Goal: Find specific page/section: Find specific page/section

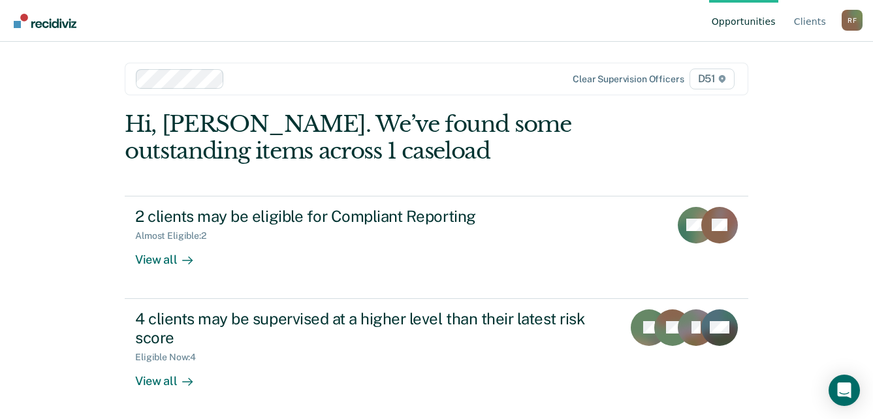
scroll to position [1, 0]
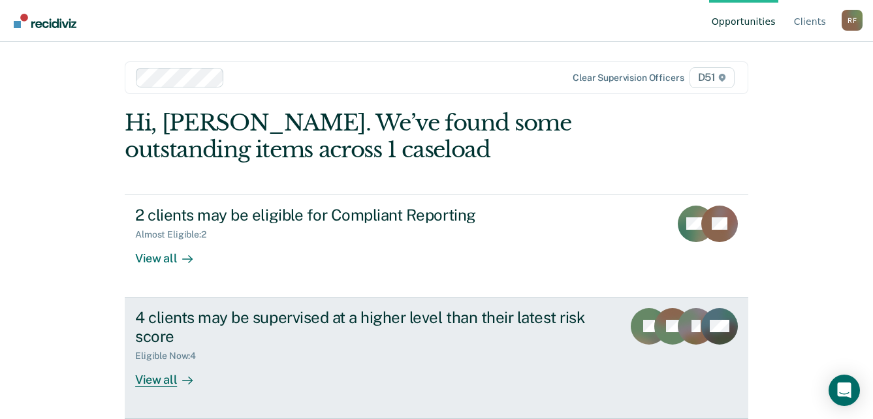
click at [144, 376] on div "View all" at bounding box center [171, 374] width 73 height 25
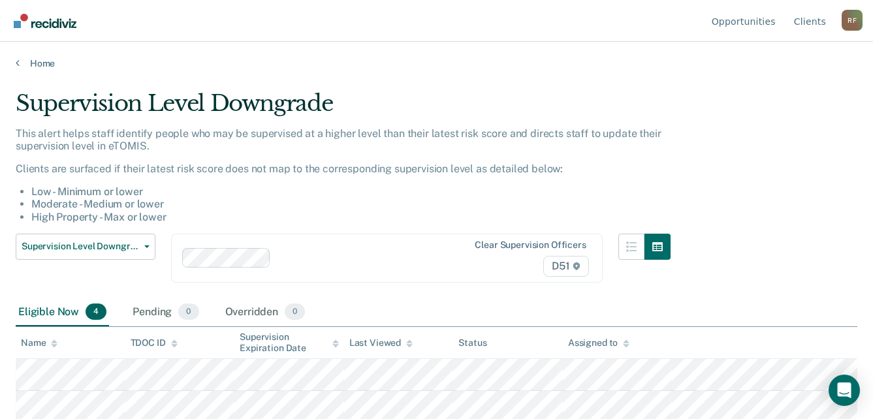
scroll to position [1, 0]
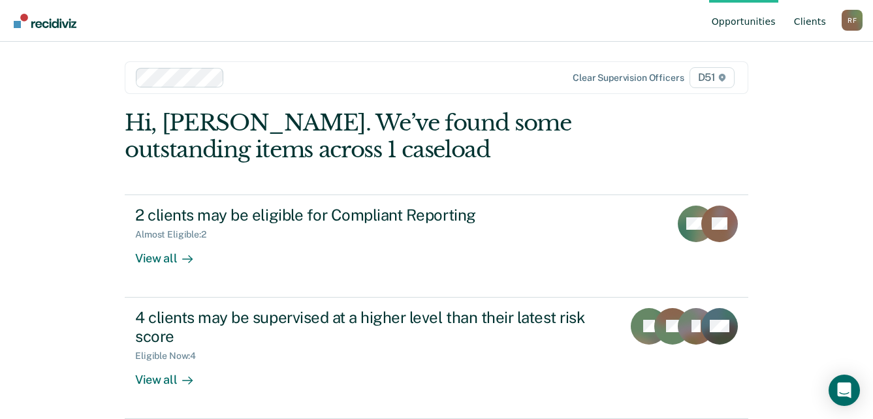
click at [813, 25] on link "Client s" at bounding box center [809, 21] width 37 height 42
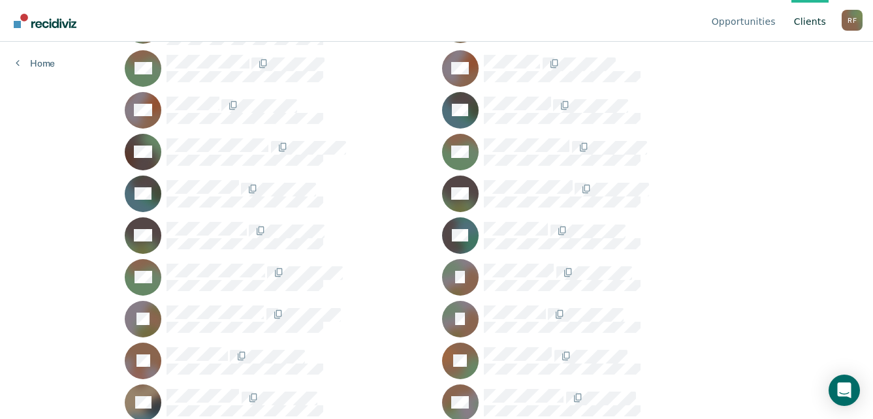
scroll to position [718, 0]
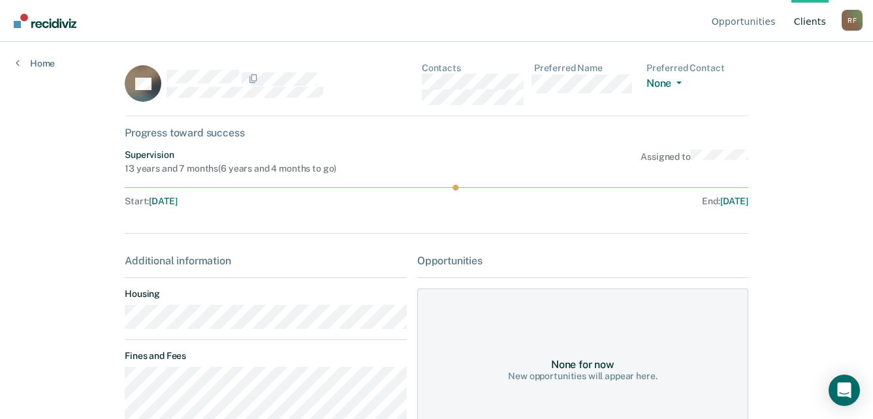
click at [420, 87] on div "PK Contacts Preferred Name Preferred Contact None Call Text Email None" at bounding box center [436, 90] width 623 height 54
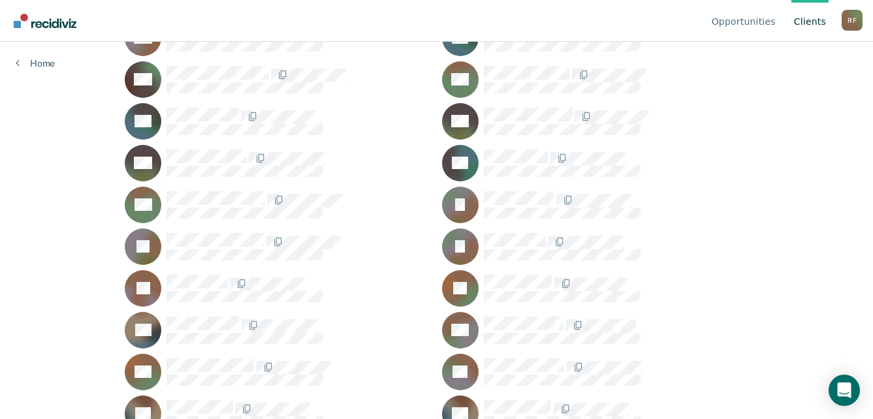
scroll to position [783, 0]
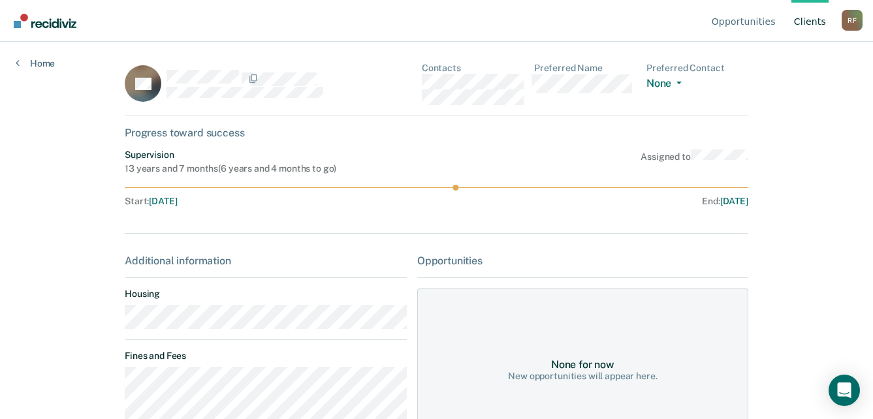
click at [417, 82] on div "PK Contacts Preferred Name Preferred Contact None Call Text Email None" at bounding box center [436, 90] width 623 height 54
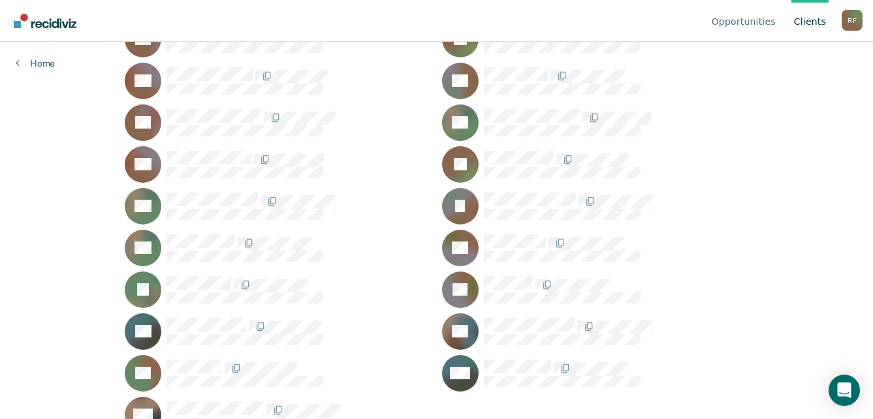
scroll to position [1527, 0]
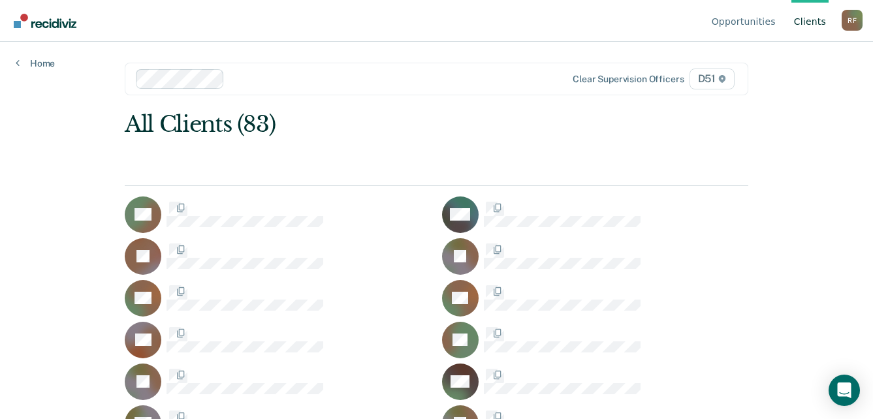
scroll to position [1527, 0]
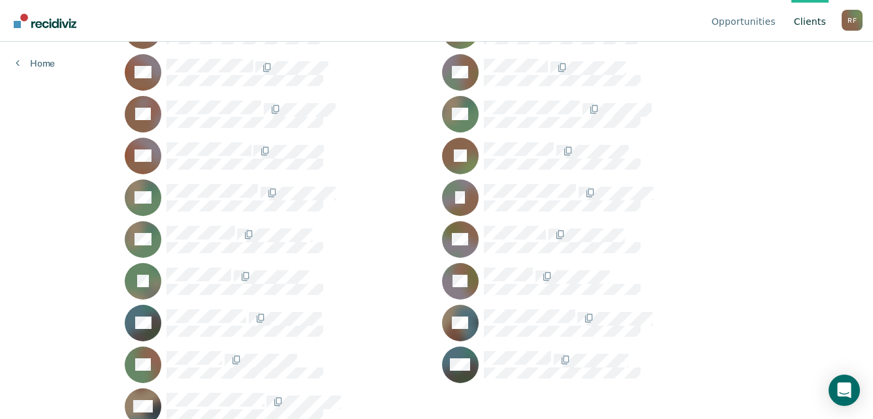
scroll to position [1, 0]
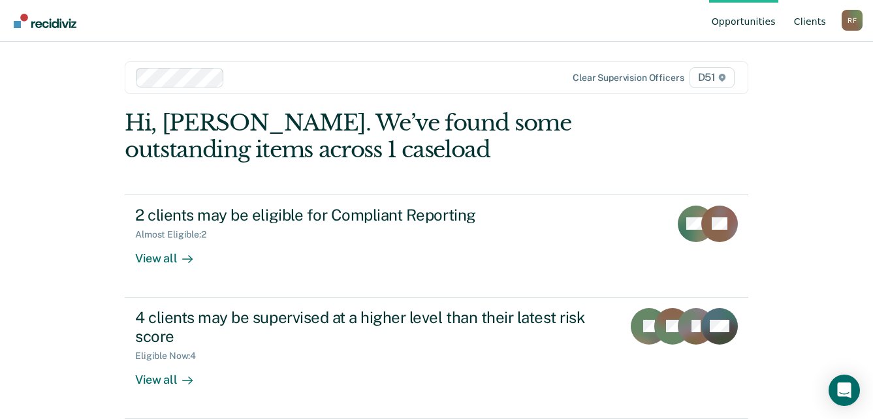
click at [803, 23] on link "Client s" at bounding box center [809, 21] width 37 height 42
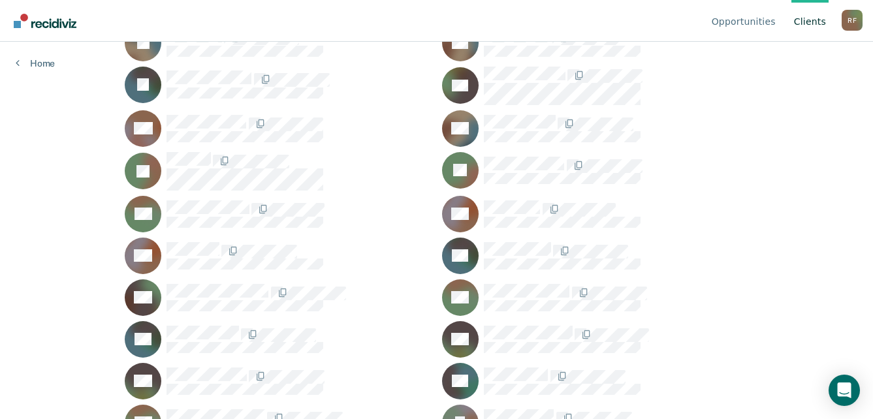
scroll to position [522, 0]
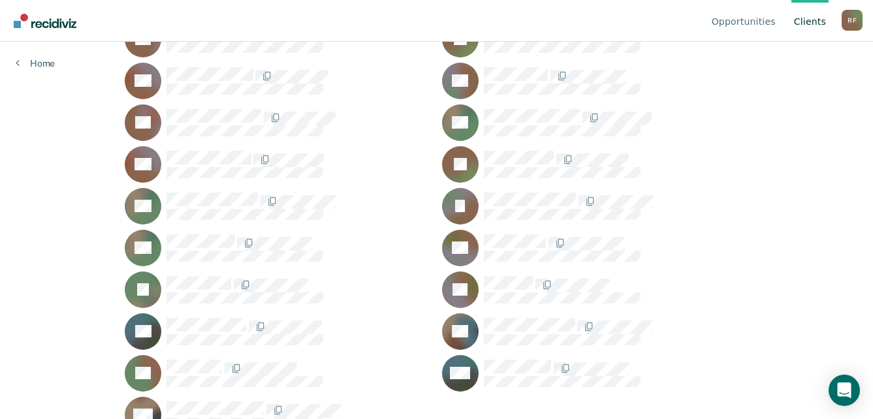
scroll to position [1527, 0]
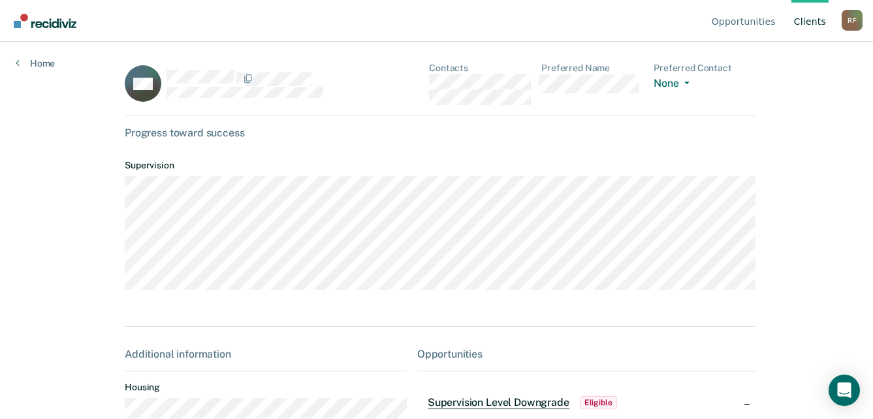
click at [422, 81] on div "SW Contacts Preferred Name Preferred Contact None Call Text Email None" at bounding box center [440, 90] width 630 height 54
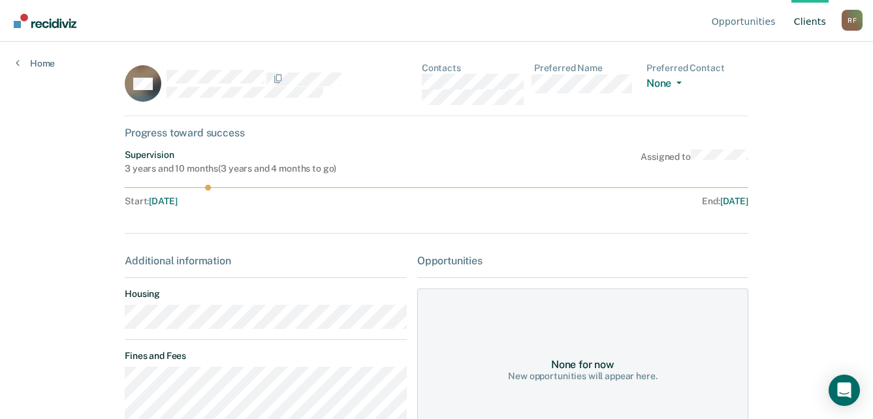
click at [418, 74] on div "DW Contacts Preferred Name Preferred Contact None Call Text Email None" at bounding box center [436, 90] width 623 height 54
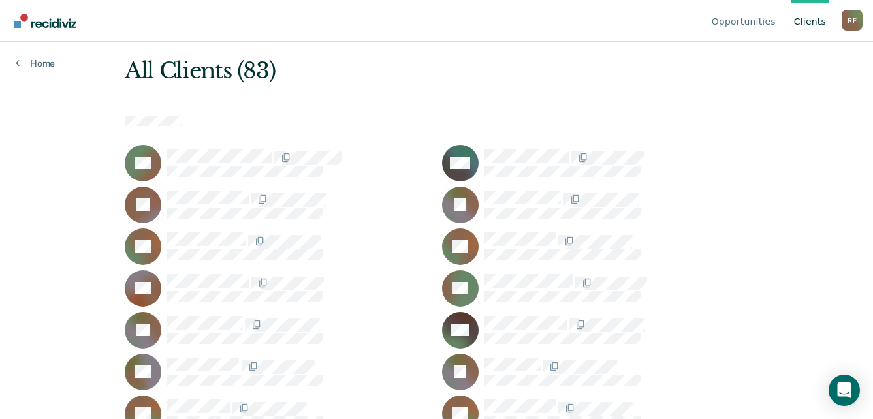
scroll to position [131, 0]
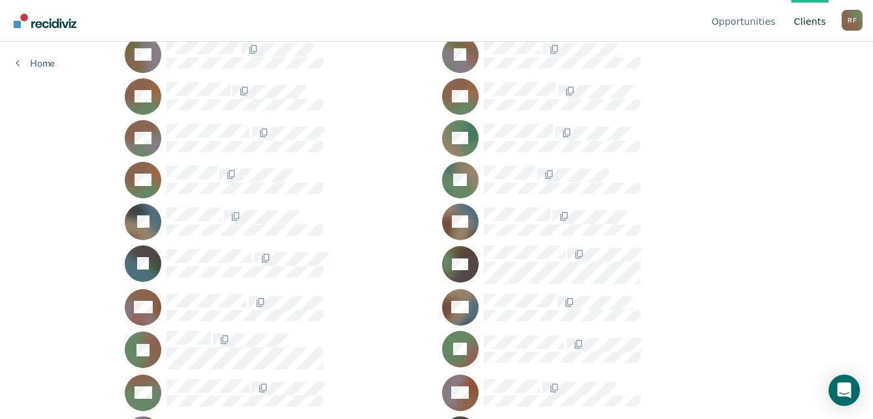
scroll to position [392, 0]
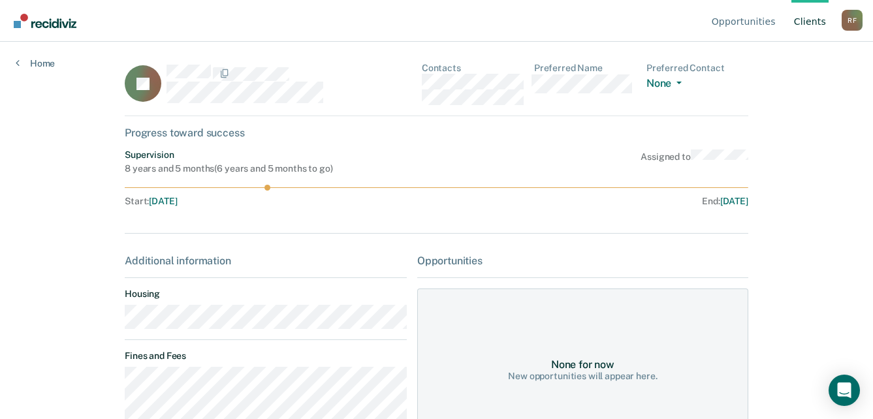
click at [112, 328] on main "IG Contacts Preferred Name Preferred Contact None Call Text Email None Progress…" at bounding box center [436, 215] width 655 height 346
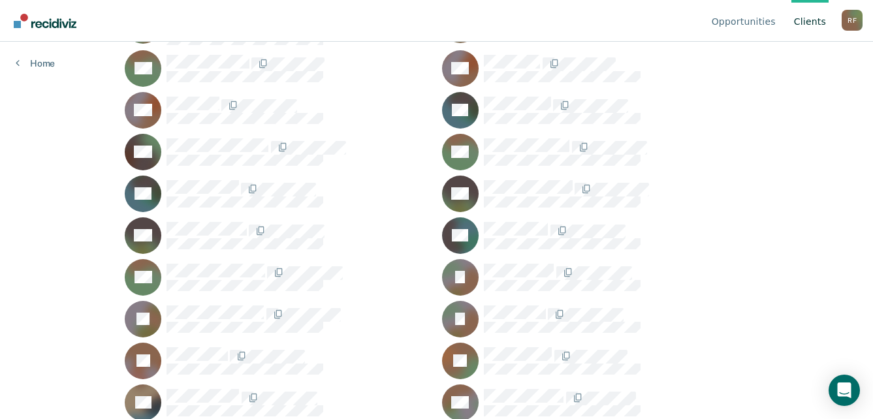
scroll to position [718, 0]
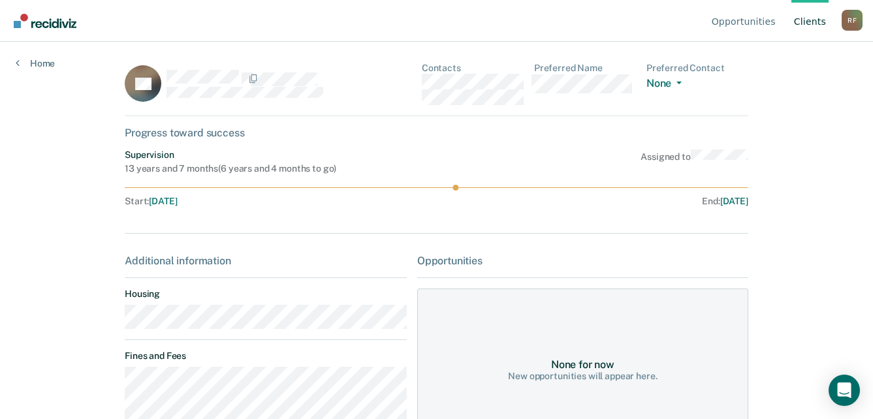
click at [102, 322] on div "Opportunities Client s [PERSON_NAME] R F Profile How it works Log Out Home PK C…" at bounding box center [436, 209] width 873 height 419
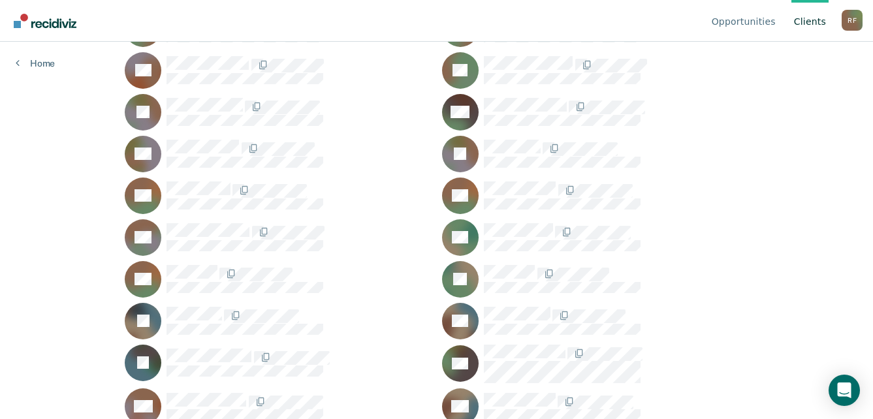
scroll to position [261, 0]
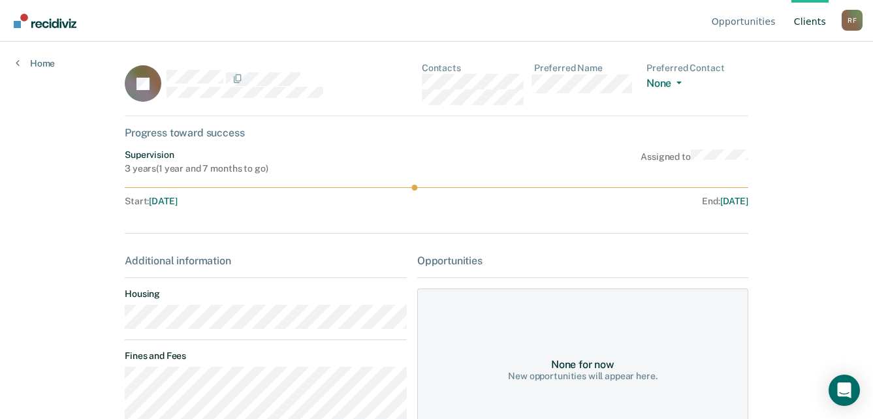
click at [99, 322] on div "Opportunities Client s [PERSON_NAME] R F Profile How it works Log Out Home JB C…" at bounding box center [436, 209] width 873 height 419
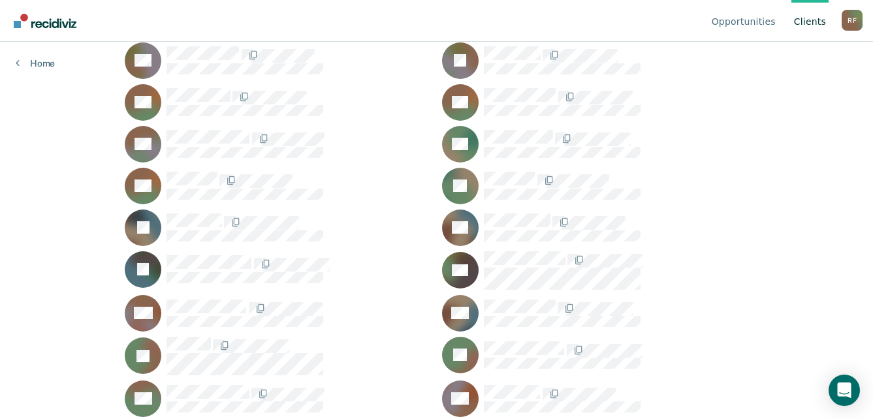
scroll to position [457, 0]
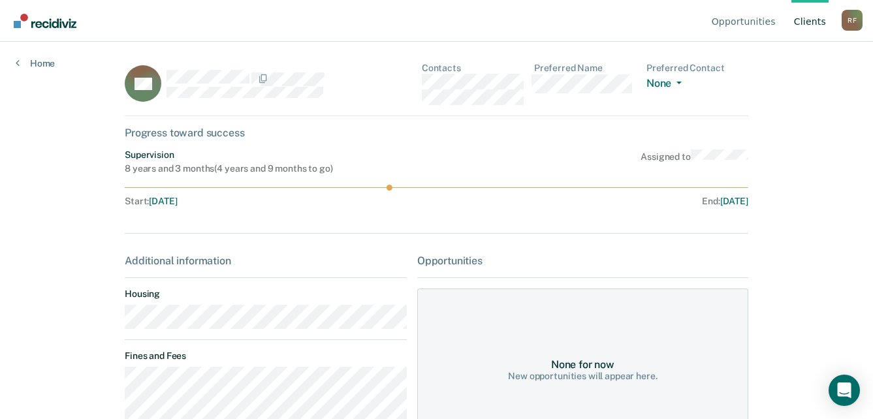
click at [116, 326] on main "BH Contacts Preferred Name Preferred Contact None Call Text Email None Progress…" at bounding box center [436, 215] width 655 height 346
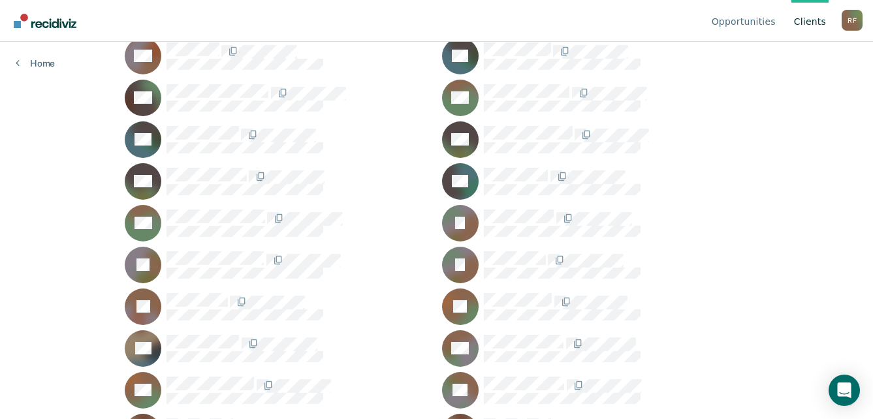
scroll to position [783, 0]
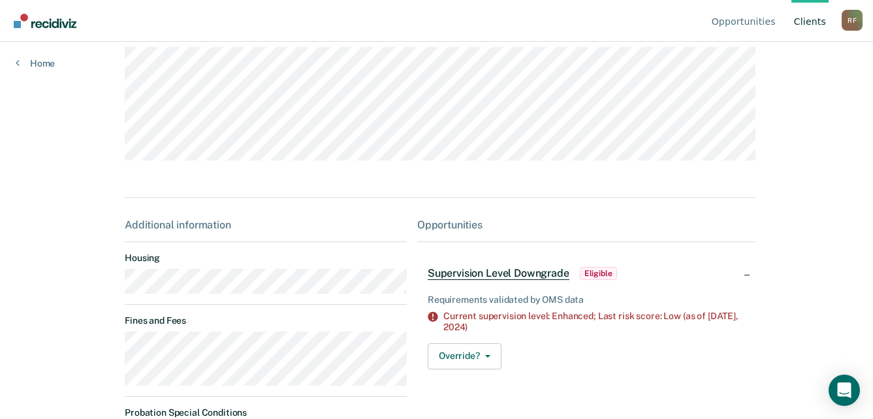
scroll to position [131, 0]
click at [120, 288] on html "Looks like you’re using Internet Explorer 11. For faster loading and a better e…" at bounding box center [436, 78] width 873 height 419
click at [445, 200] on div "JJ Contacts Preferred Name Preferred Contact None Call Text Email None Progress…" at bounding box center [436, 220] width 623 height 576
drag, startPoint x: 179, startPoint y: 298, endPoint x: 226, endPoint y: 310, distance: 49.1
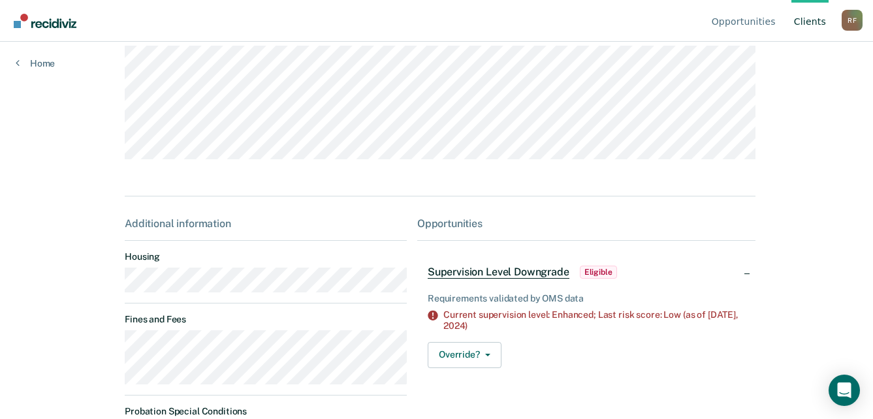
click at [226, 310] on div "Additional information Housing Fines and Fees Probation Special Conditions Paro…" at bounding box center [266, 354] width 282 height 274
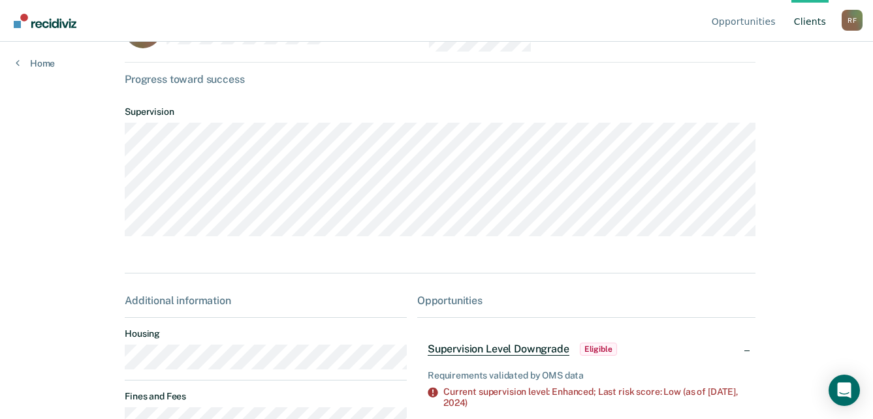
scroll to position [0, 0]
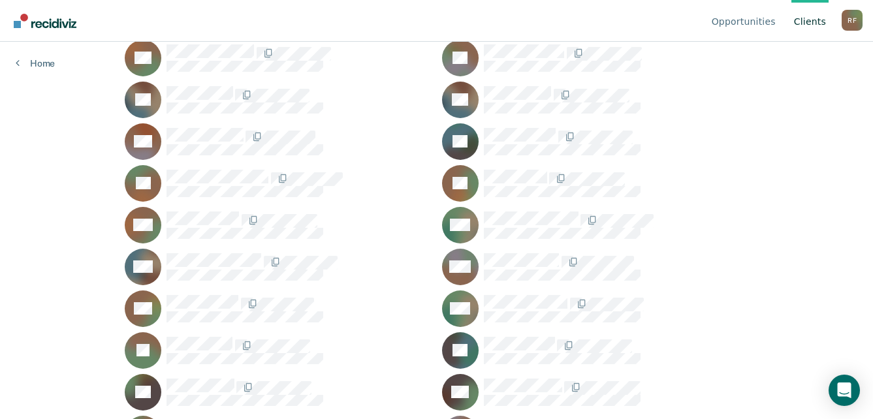
scroll to position [1110, 0]
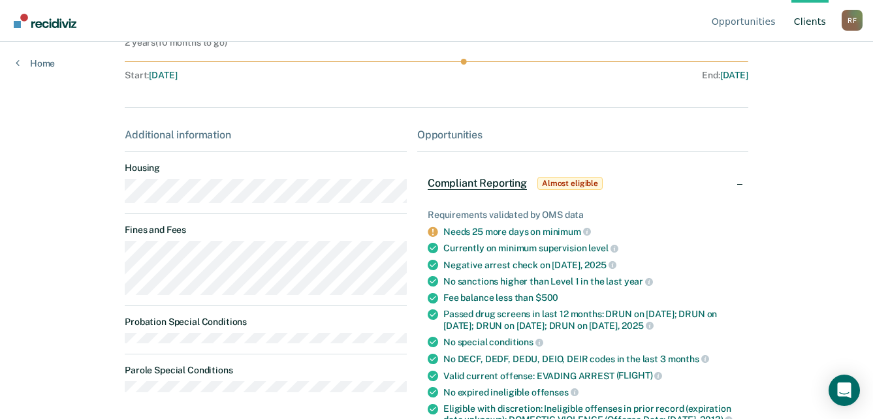
scroll to position [131, 0]
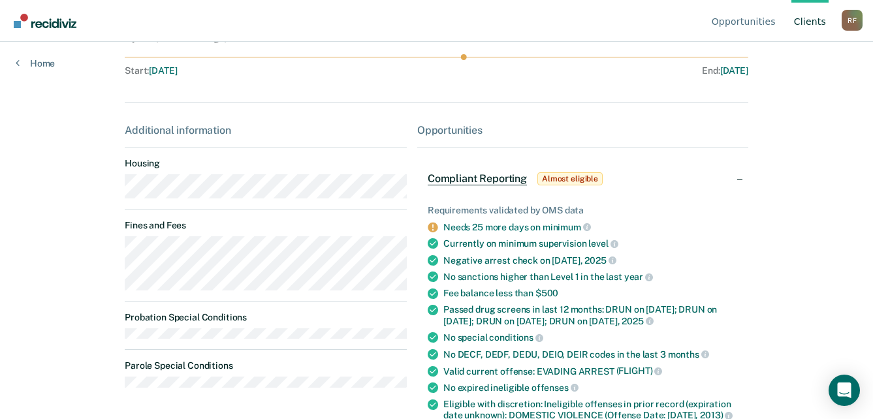
click at [112, 192] on main "CM Contacts Preferred Name Preferred Contact None Call Text Email None Progress…" at bounding box center [436, 84] width 655 height 346
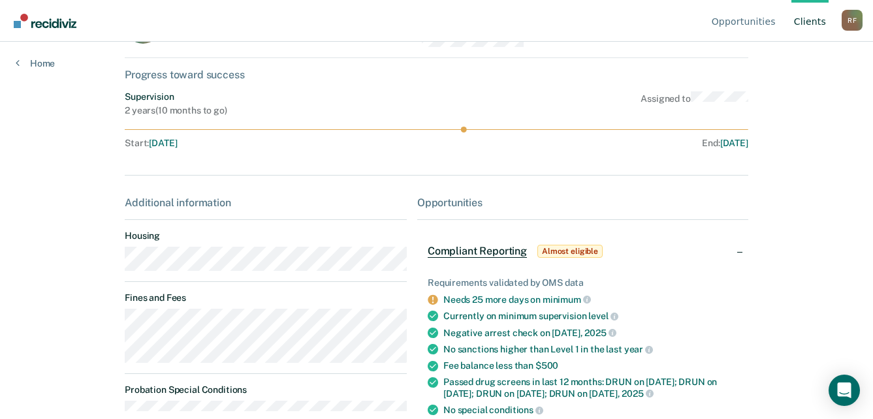
scroll to position [0, 0]
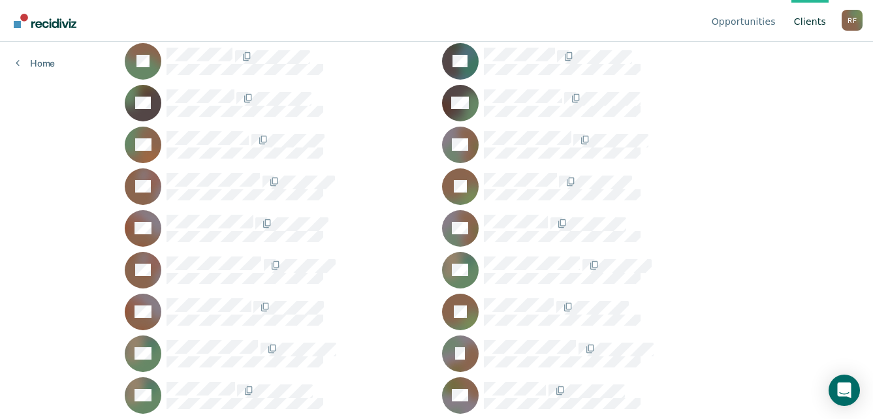
scroll to position [1527, 0]
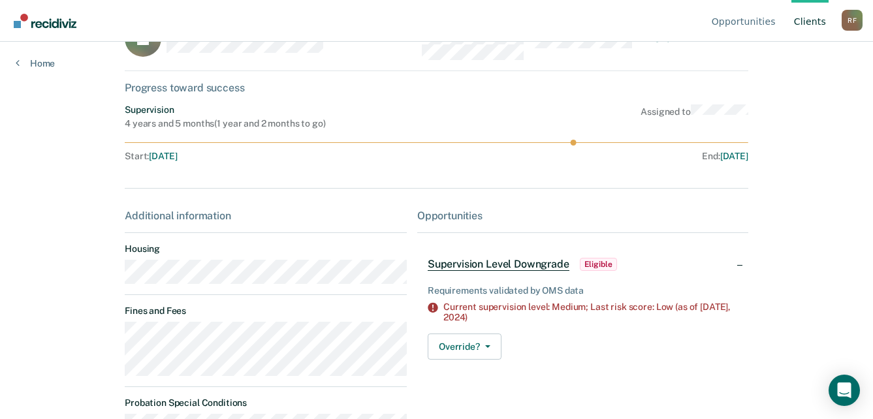
scroll to position [65, 0]
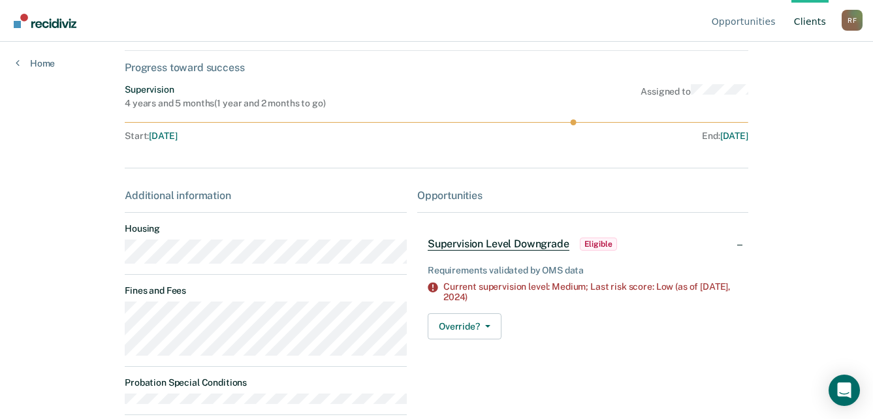
click at [119, 262] on main "JT Contacts Preferred Name Preferred Contact None Call Text Email None Progress…" at bounding box center [436, 150] width 655 height 346
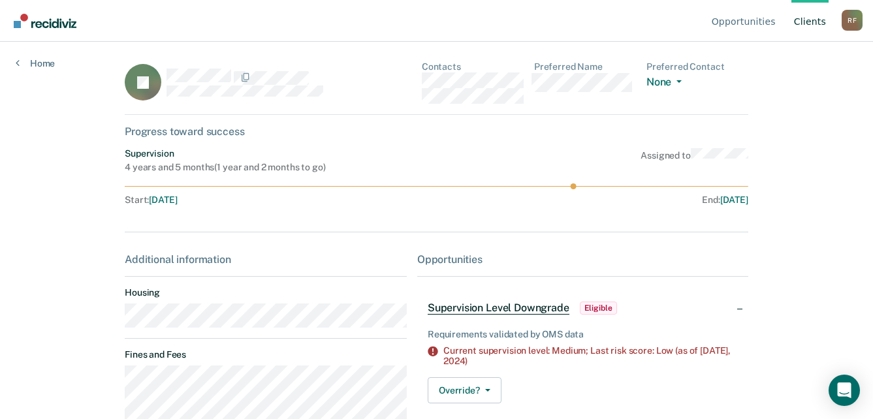
scroll to position [0, 0]
